Goal: Information Seeking & Learning: Learn about a topic

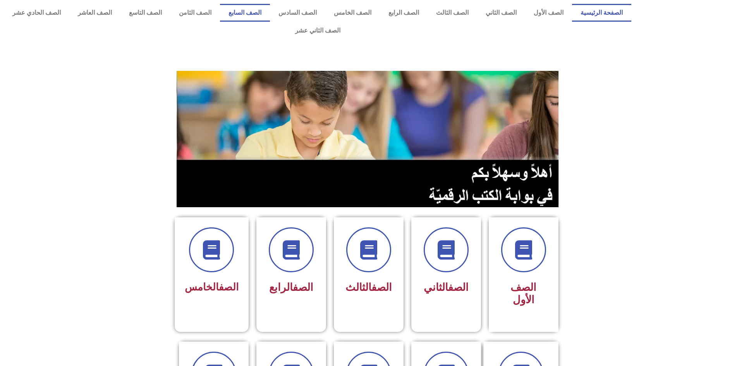
click at [270, 10] on link "الصف السابع" at bounding box center [245, 13] width 50 height 18
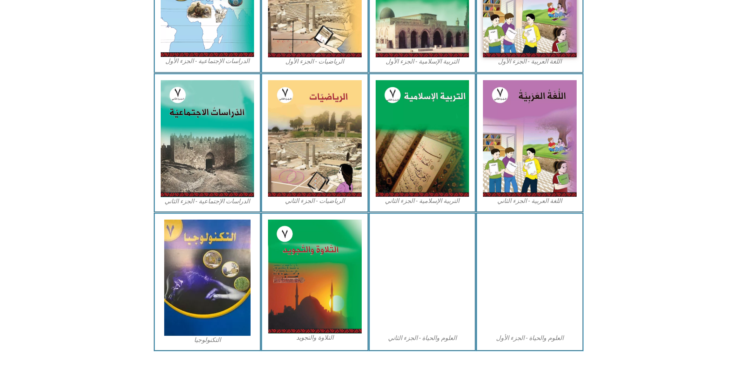
scroll to position [308, 0]
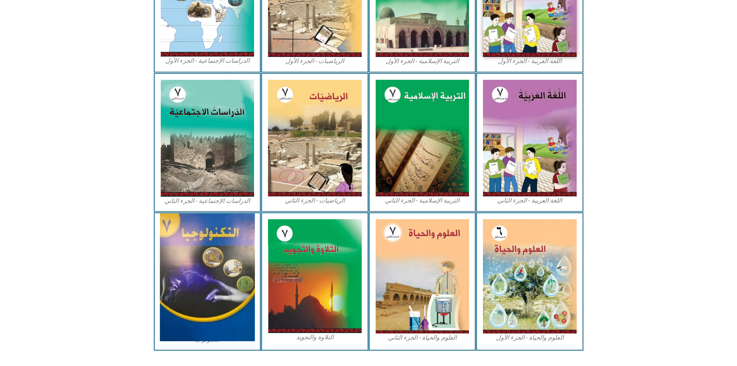
click at [232, 238] on img at bounding box center [207, 277] width 95 height 128
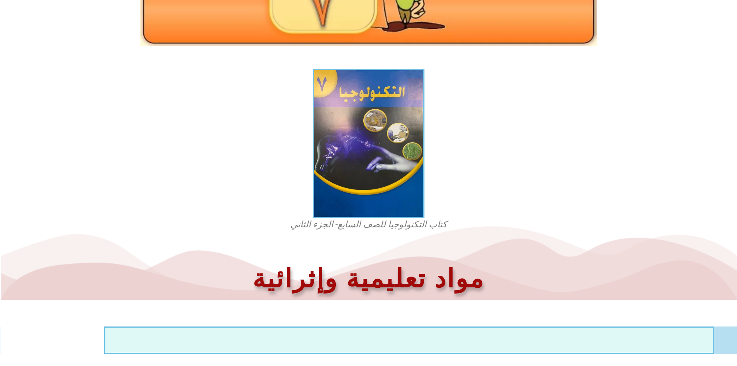
scroll to position [196, 0]
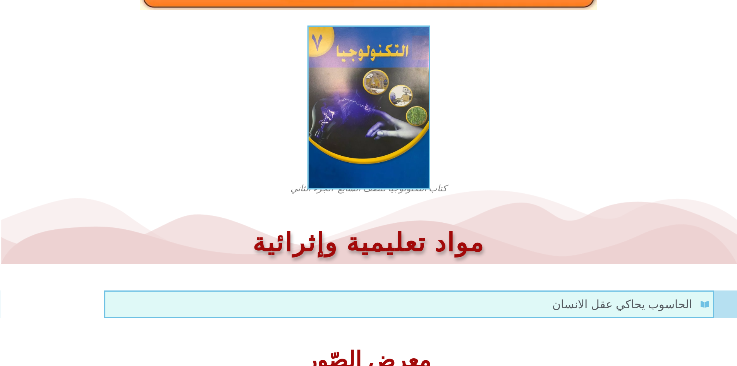
click at [343, 119] on img at bounding box center [368, 108] width 123 height 164
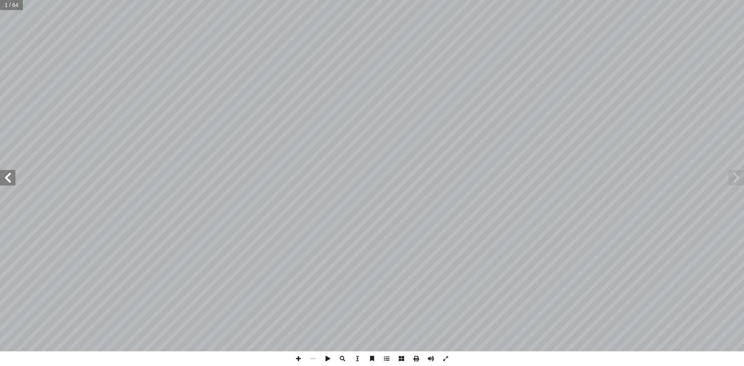
click at [8, 185] on span at bounding box center [7, 177] width 15 height 15
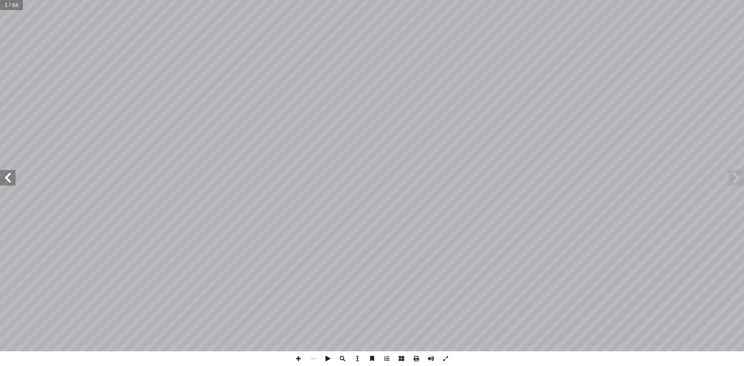
click at [8, 185] on span at bounding box center [7, 177] width 15 height 15
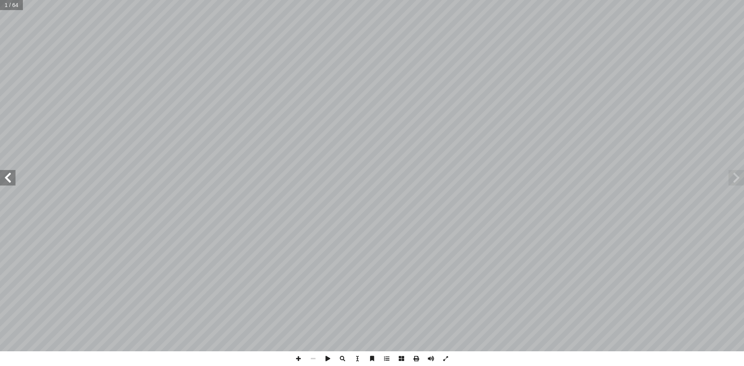
click at [8, 185] on span at bounding box center [7, 177] width 15 height 15
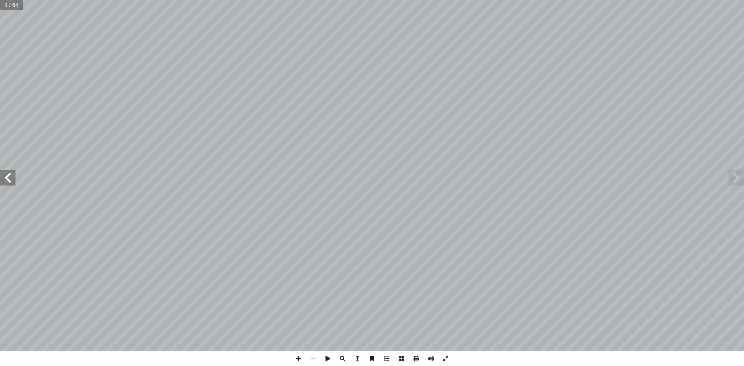
click at [8, 185] on span at bounding box center [7, 177] width 15 height 15
